Goal: Communication & Community: Answer question/provide support

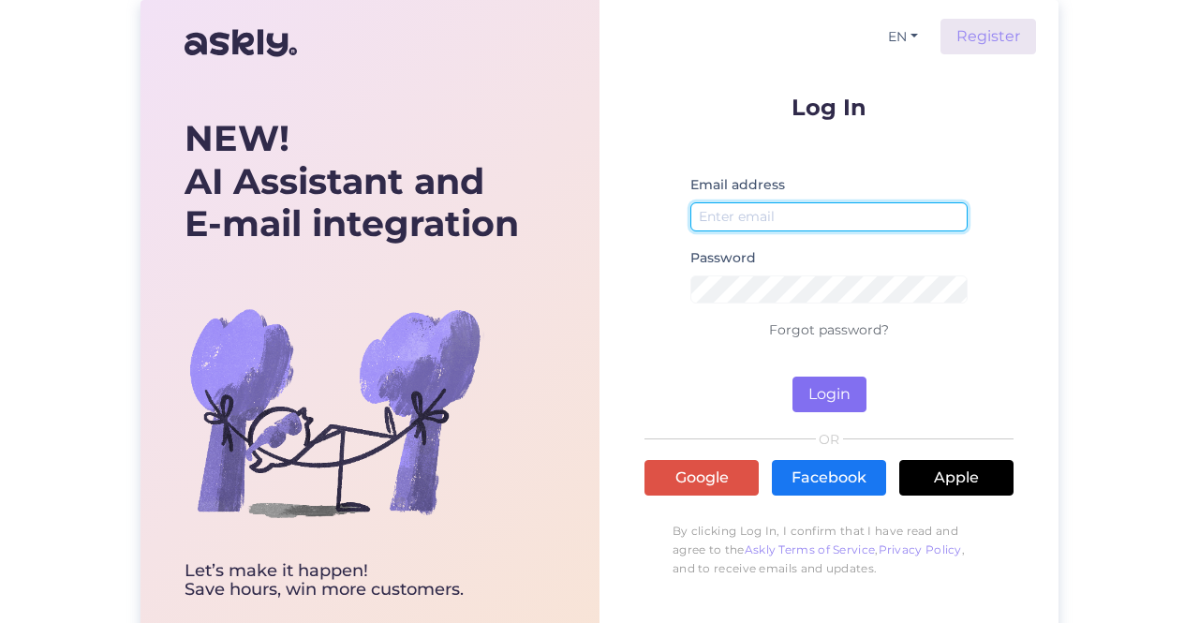
type input "[EMAIL_ADDRESS][DOMAIN_NAME]"
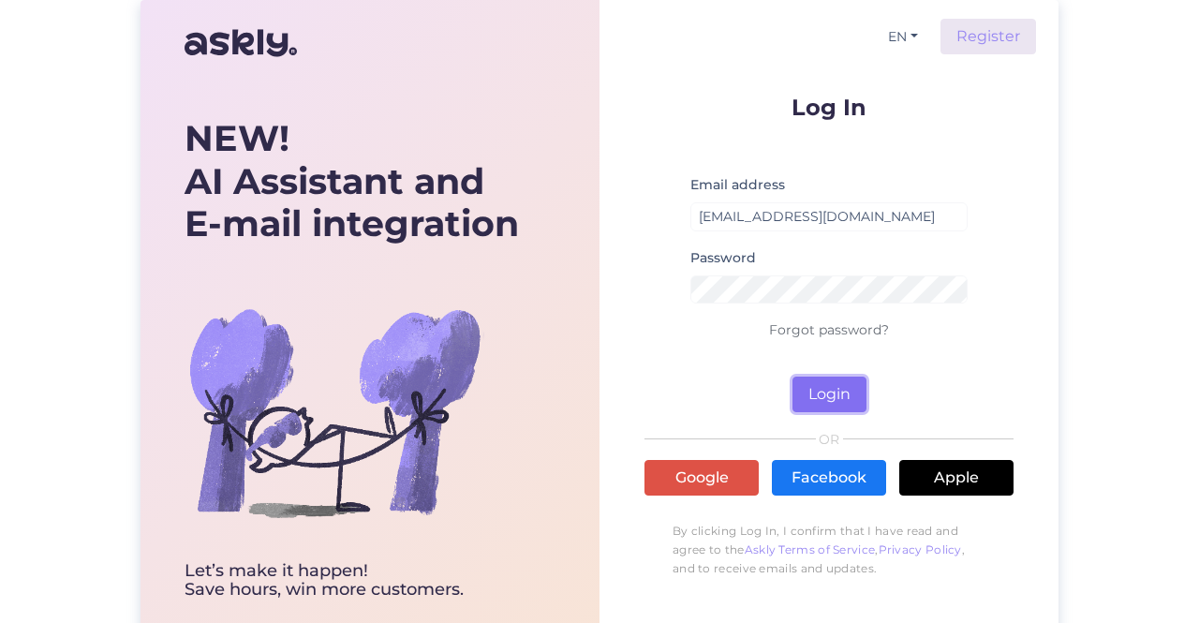
click at [813, 387] on button "Login" at bounding box center [830, 395] width 74 height 36
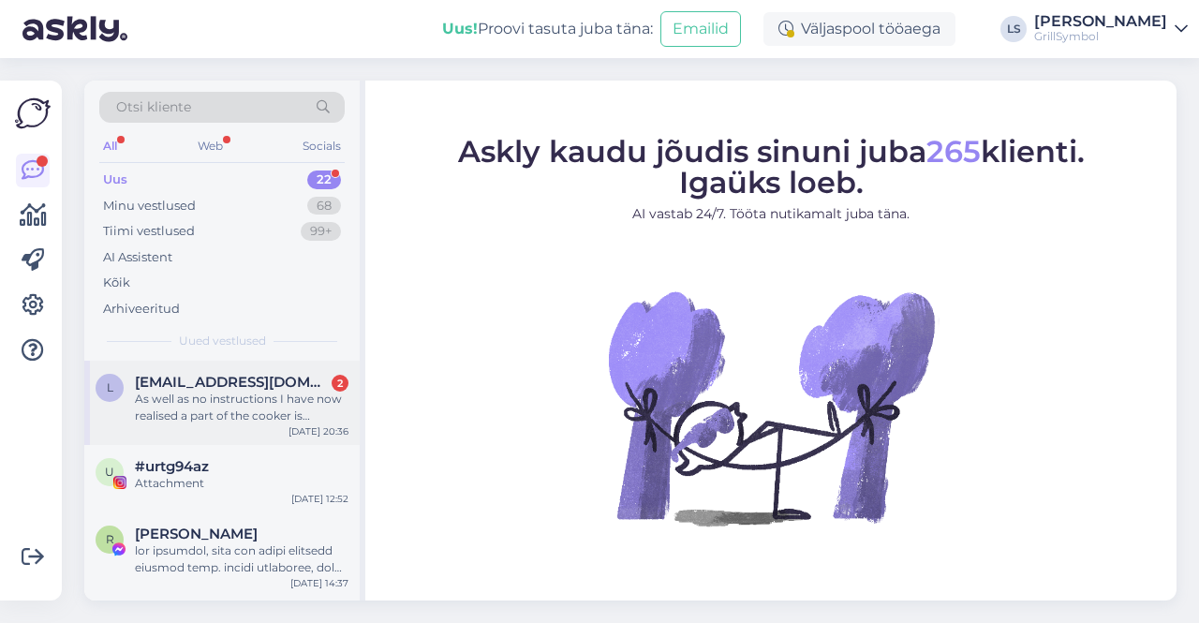
click at [215, 400] on div "As well as no instructions I have now realised a part of the cooker is missing.…" at bounding box center [242, 408] width 214 height 34
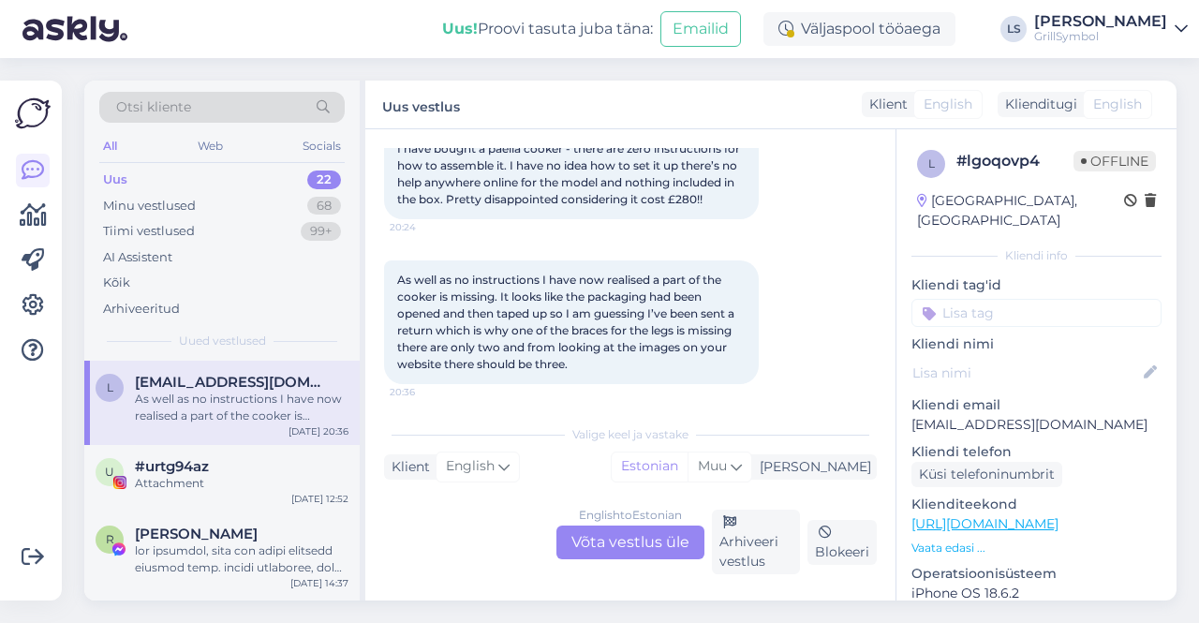
scroll to position [124, 0]
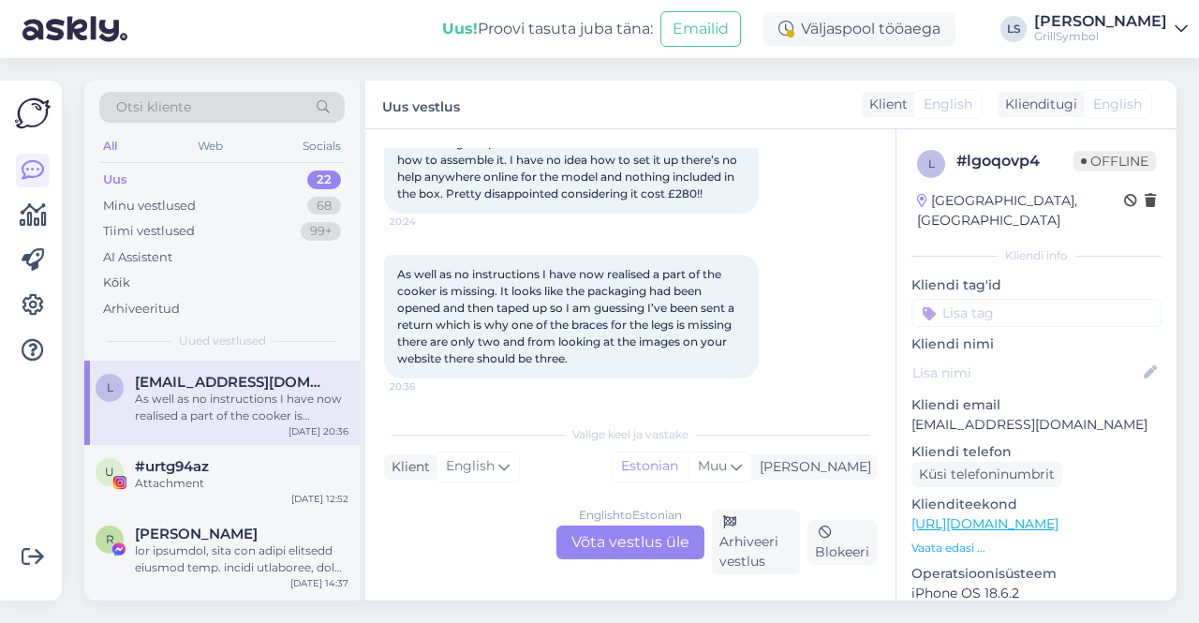
click at [622, 549] on div "English to Estonian Võta vestlus üle" at bounding box center [631, 543] width 148 height 34
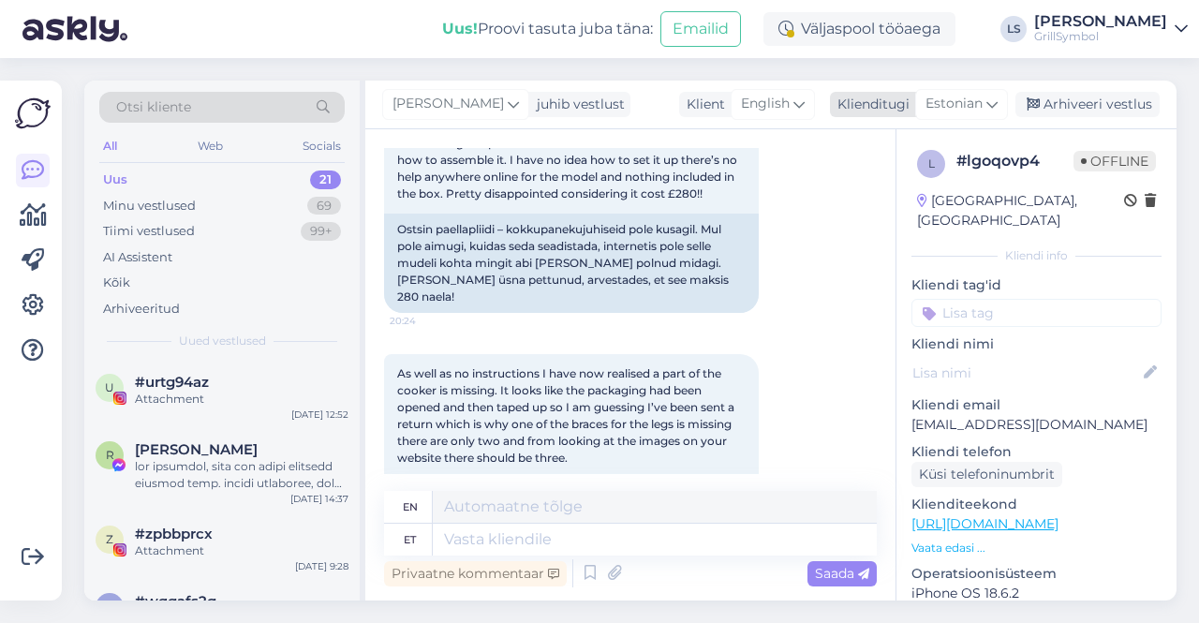
click at [973, 110] on span "Estonian" at bounding box center [954, 104] width 57 height 21
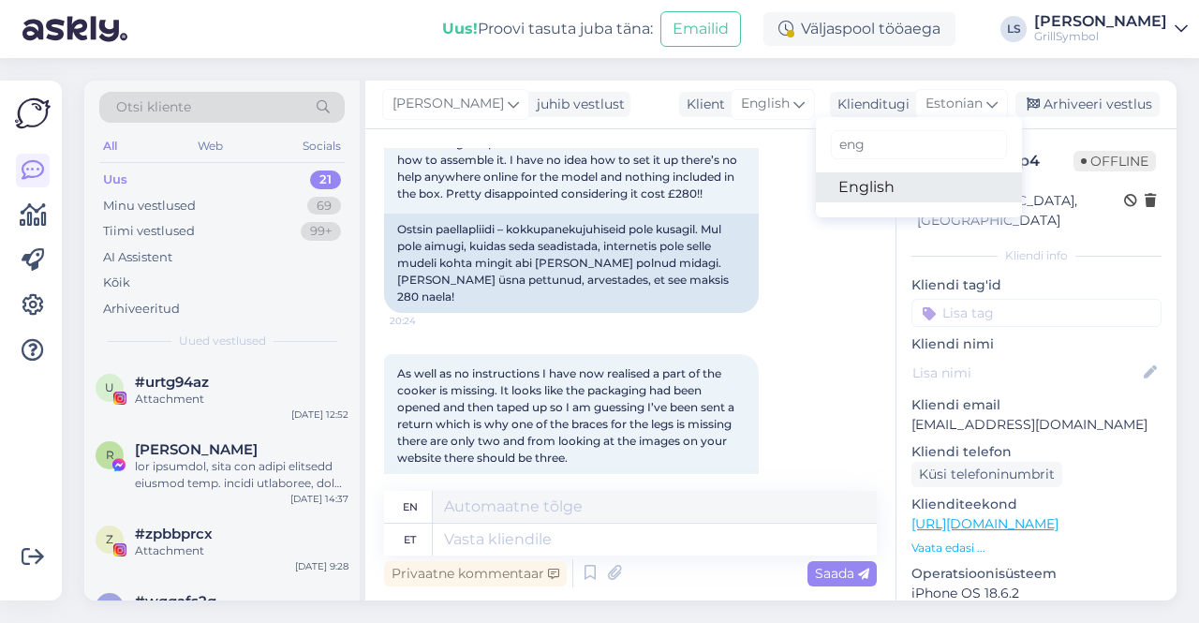
type input "eng"
click at [885, 190] on link "English" at bounding box center [919, 187] width 206 height 30
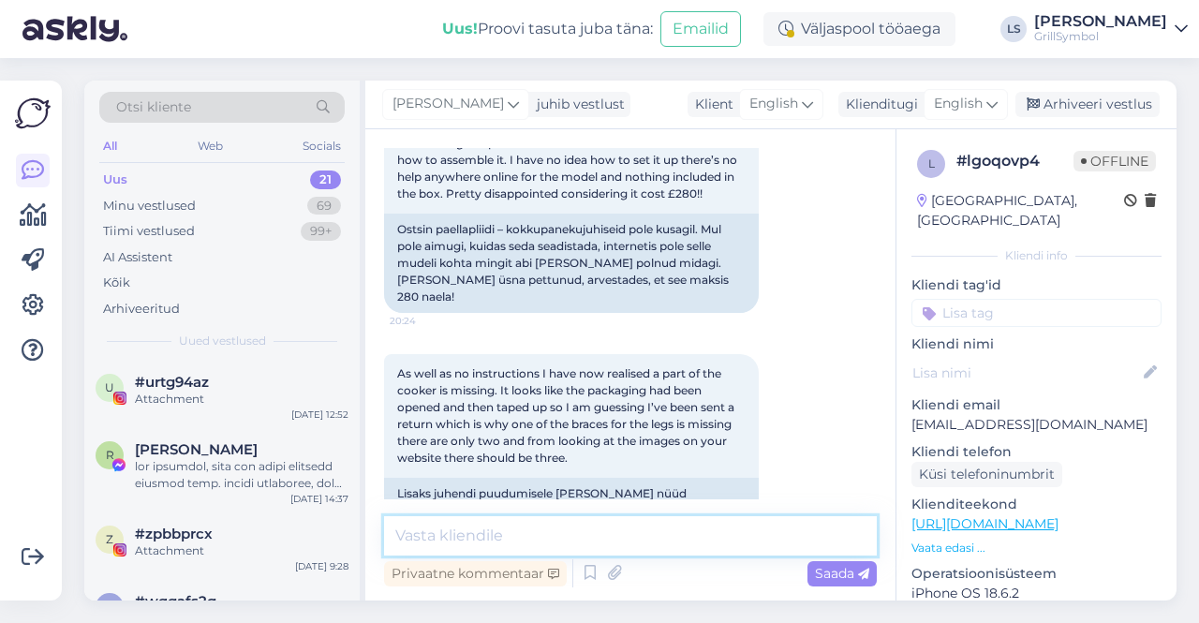
click at [482, 539] on textarea at bounding box center [630, 535] width 493 height 39
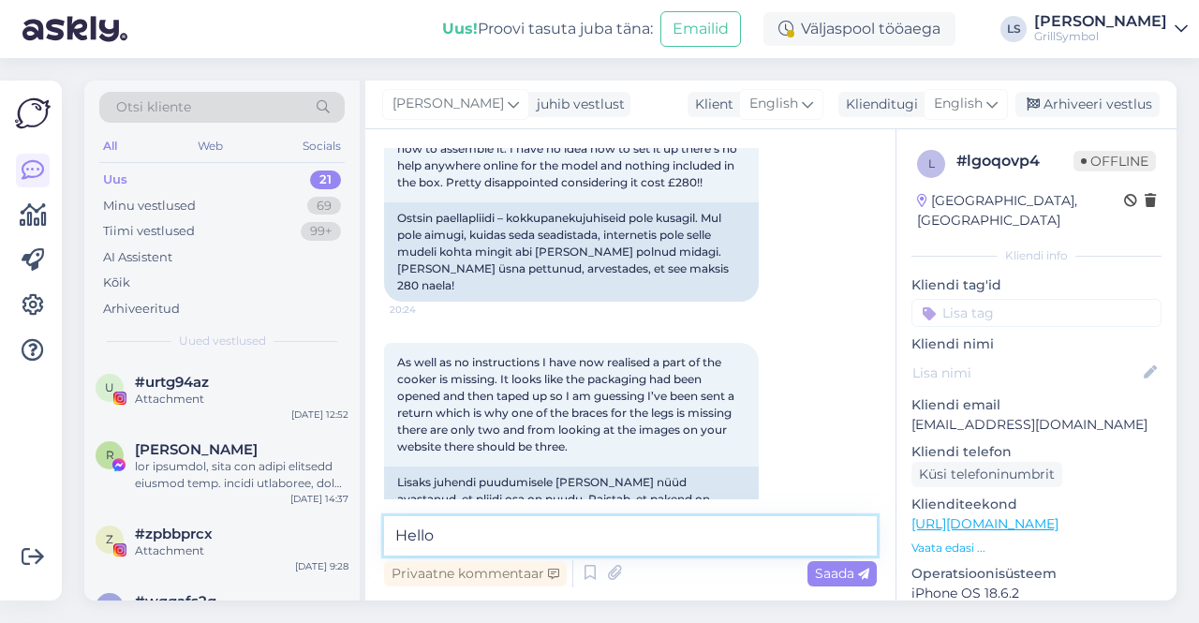
scroll to position [146, 0]
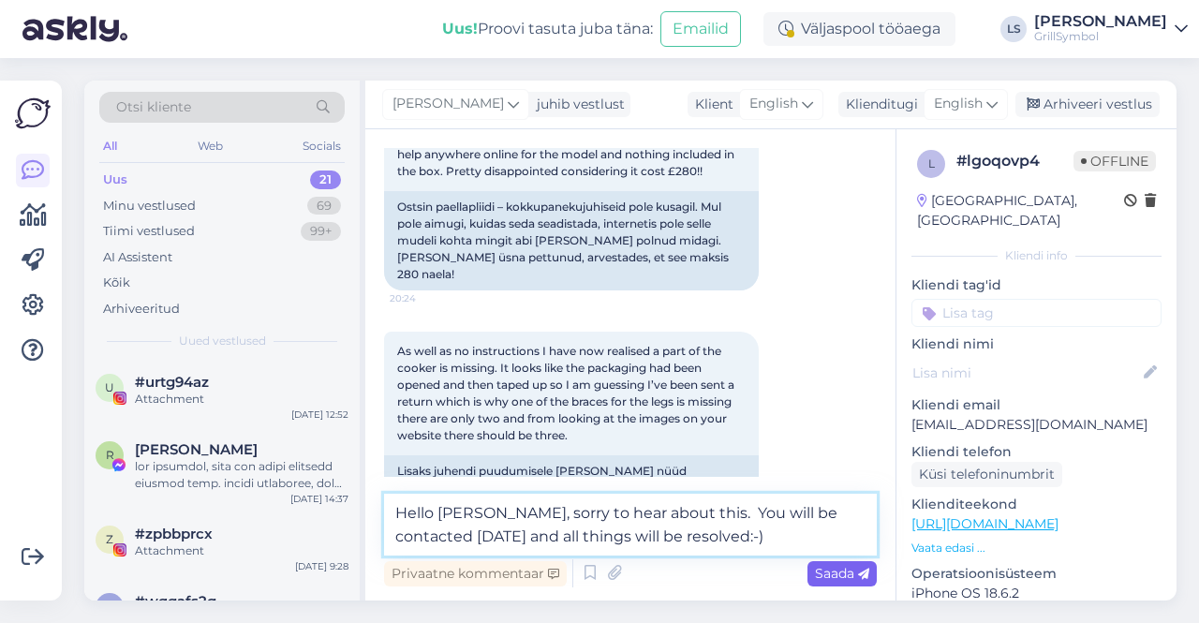
type textarea "Hello [PERSON_NAME], sorry to hear about this. You will be contacted [DATE] and…"
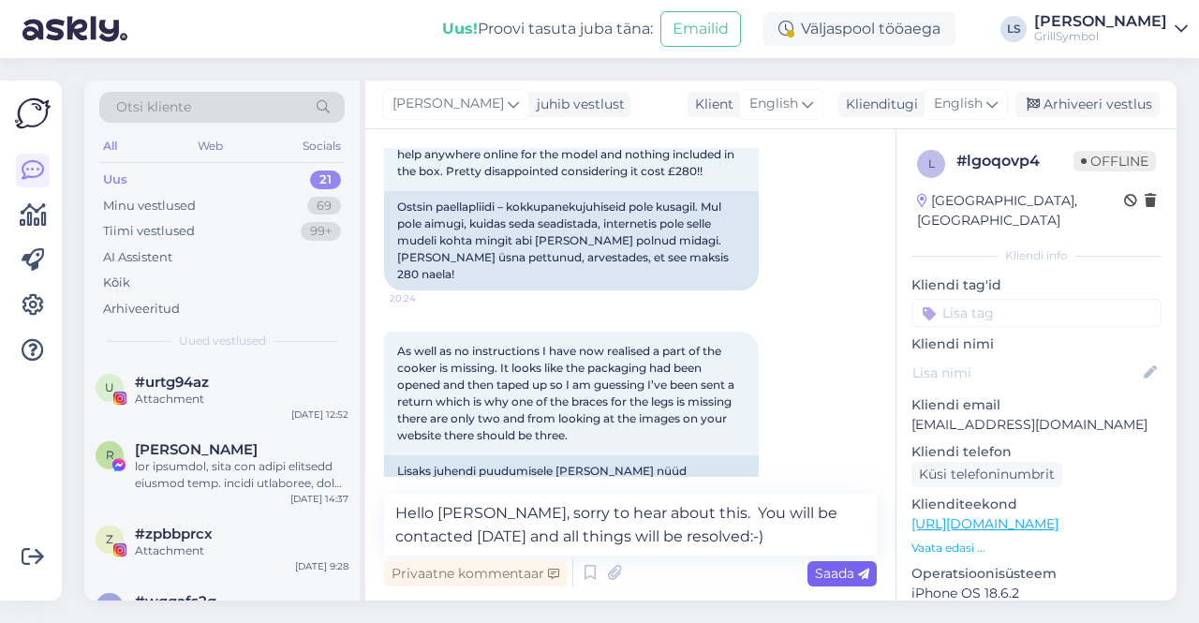
click at [834, 578] on span "Saada" at bounding box center [842, 573] width 54 height 17
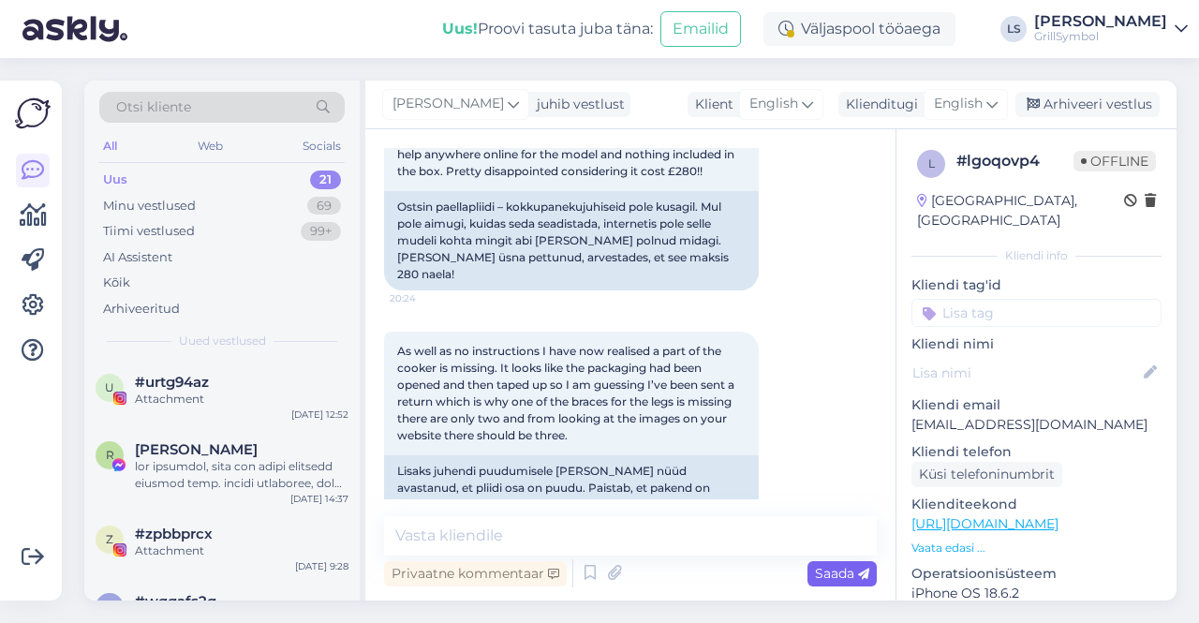
scroll to position [341, 0]
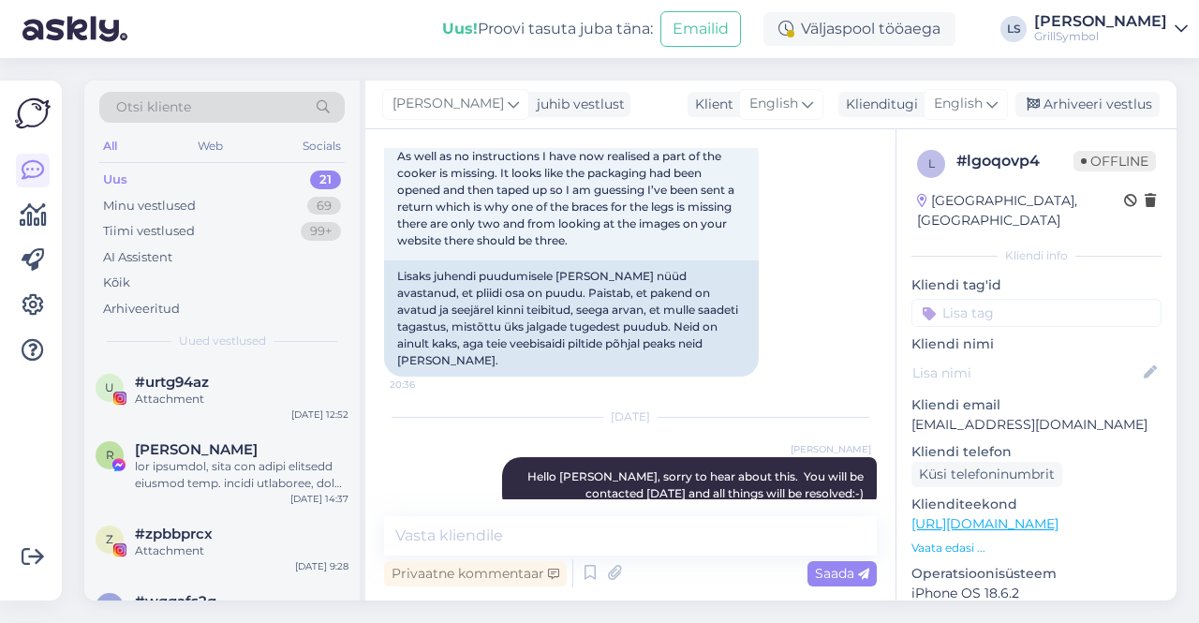
click at [174, 180] on div "Uus 21" at bounding box center [221, 180] width 245 height 26
